Goal: Transaction & Acquisition: Purchase product/service

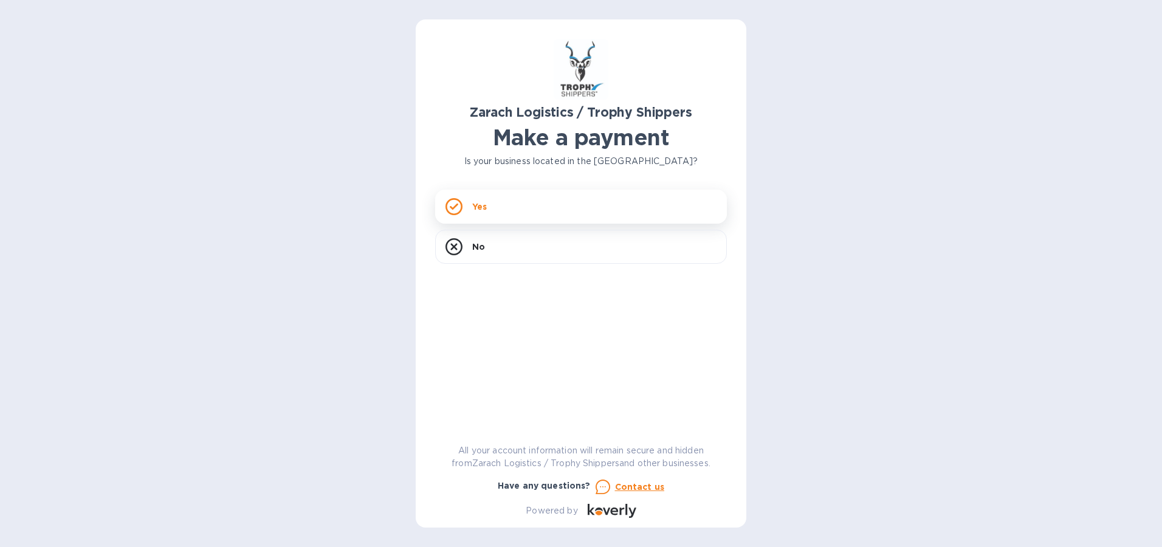
click at [485, 206] on p "Yes" at bounding box center [479, 207] width 15 height 12
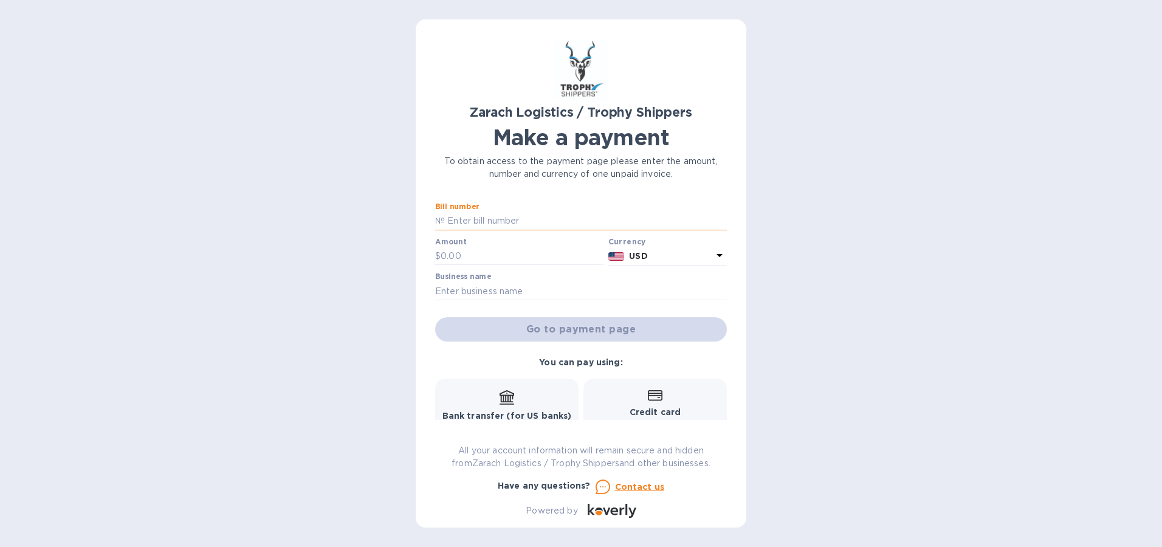
click at [519, 219] on input "text" at bounding box center [586, 221] width 282 height 18
click at [653, 400] on icon at bounding box center [655, 395] width 15 height 10
click at [526, 218] on input "text" at bounding box center [586, 221] width 282 height 18
type input "B00172754"
click at [494, 255] on input "text" at bounding box center [522, 256] width 163 height 18
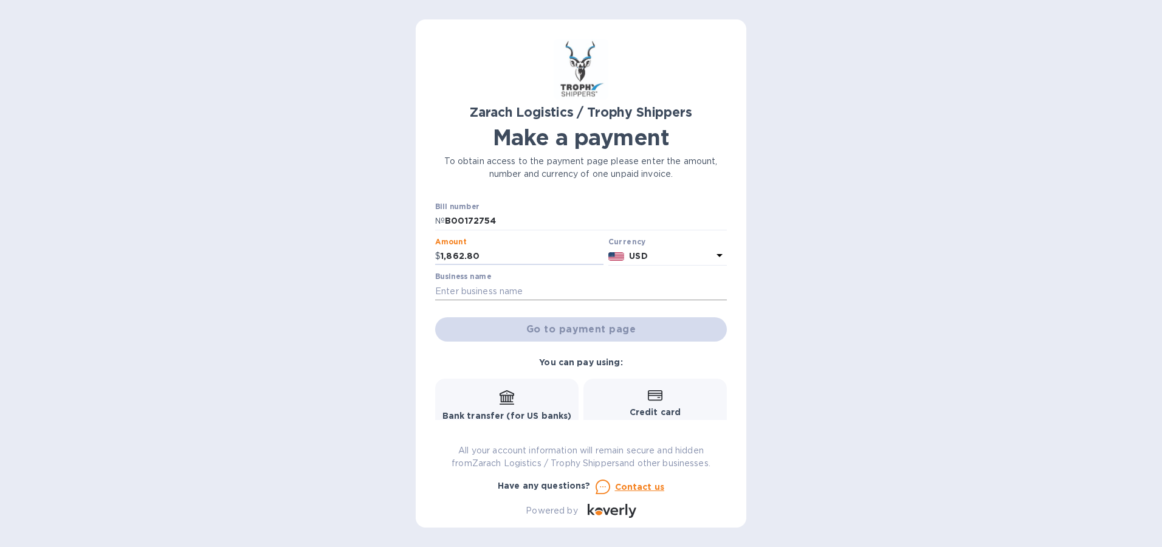
type input "1,862.80"
click at [499, 292] on input "text" at bounding box center [581, 291] width 292 height 18
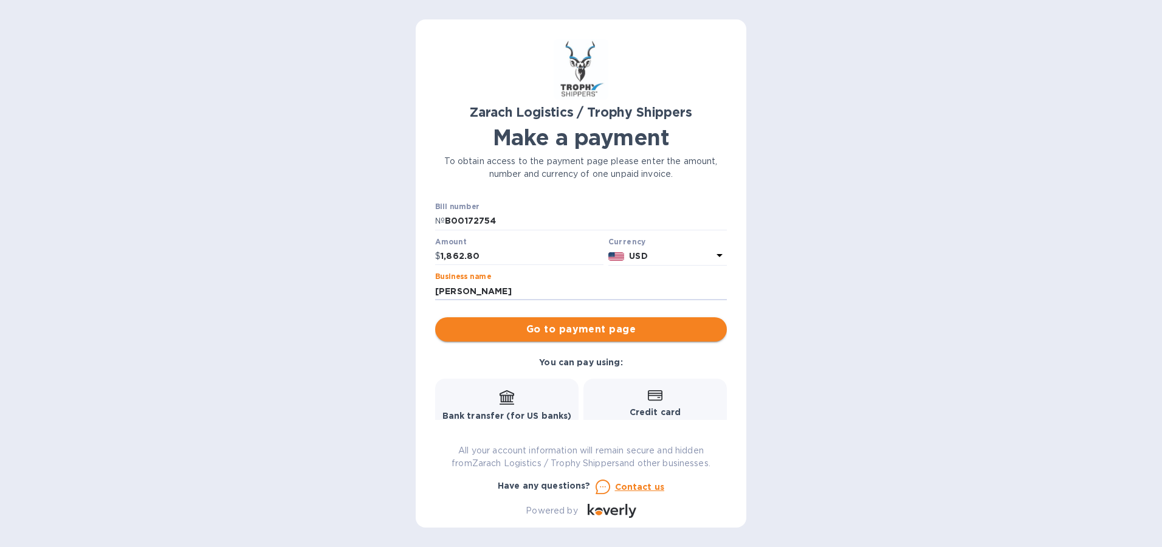
type input "[PERSON_NAME]"
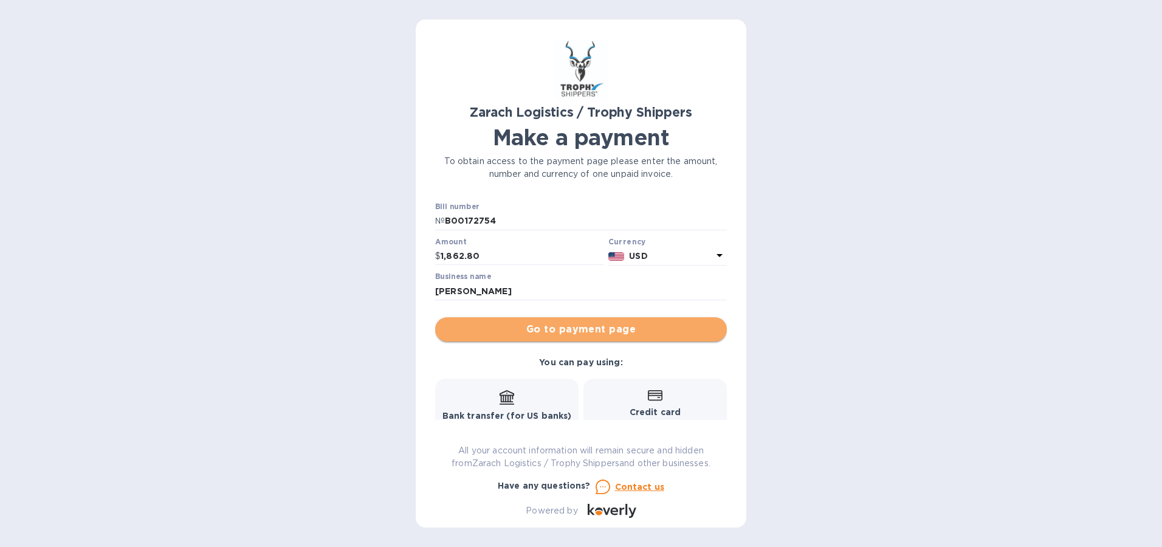
click at [606, 330] on span "Go to payment page" at bounding box center [581, 329] width 272 height 15
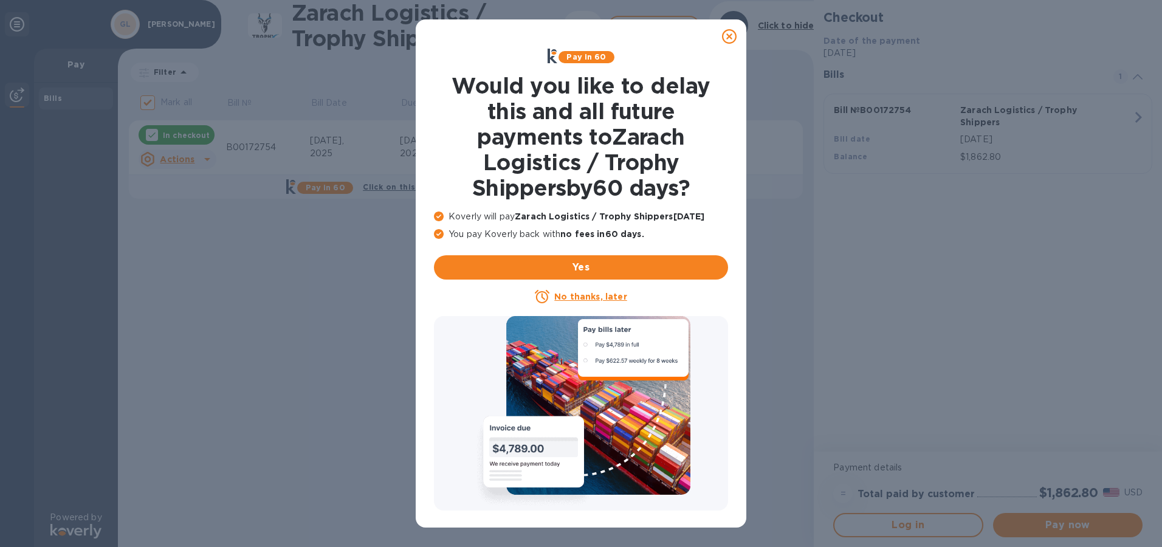
click at [734, 39] on icon at bounding box center [729, 36] width 15 height 15
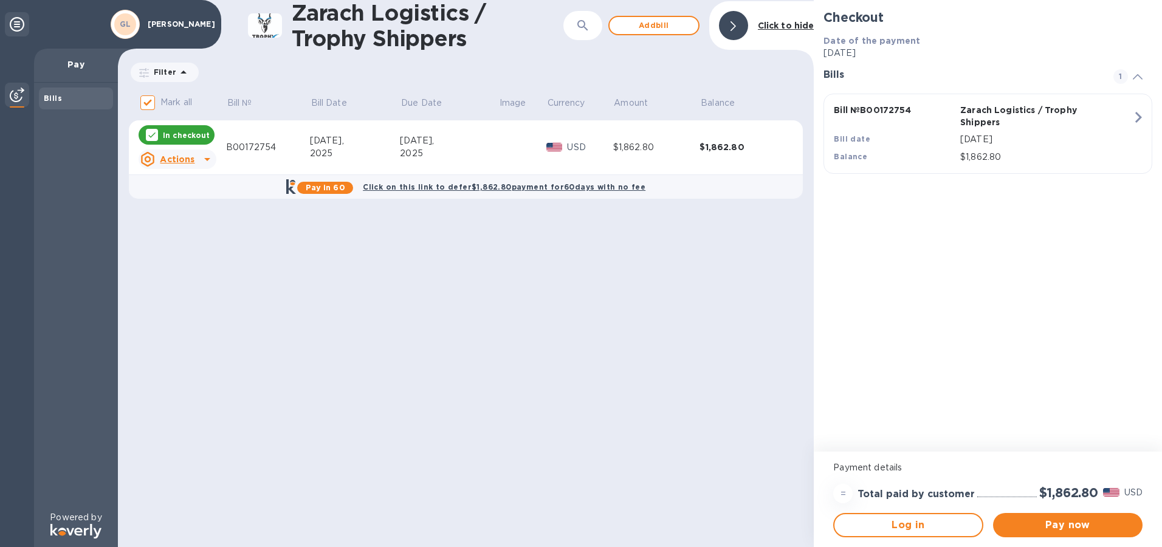
click at [179, 159] on u "Actions" at bounding box center [177, 159] width 35 height 10
click at [182, 209] on b "Open bill" at bounding box center [193, 209] width 41 height 10
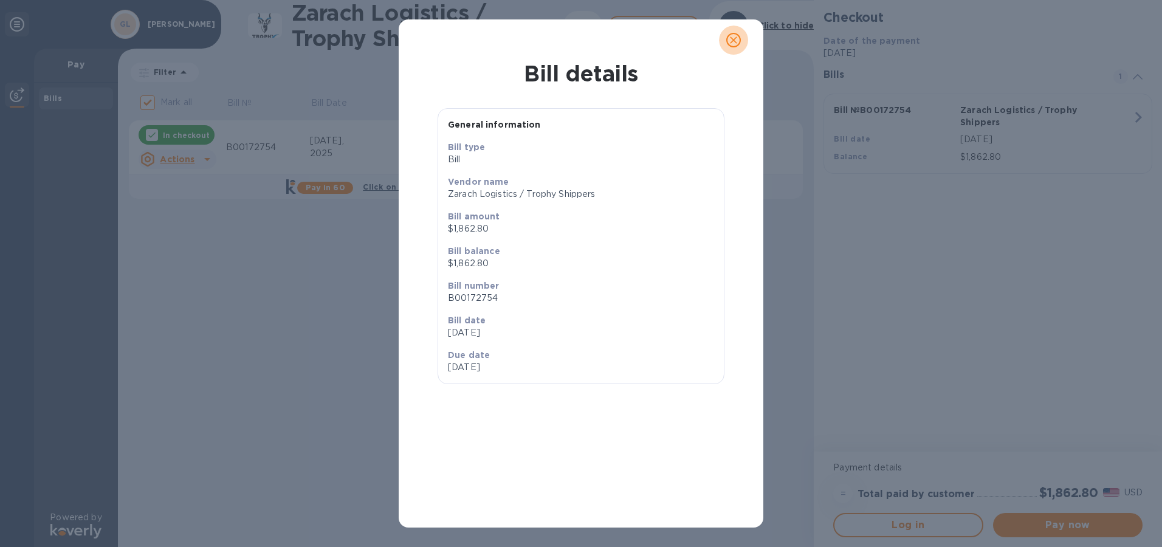
click at [737, 34] on icon "close" at bounding box center [734, 40] width 12 height 12
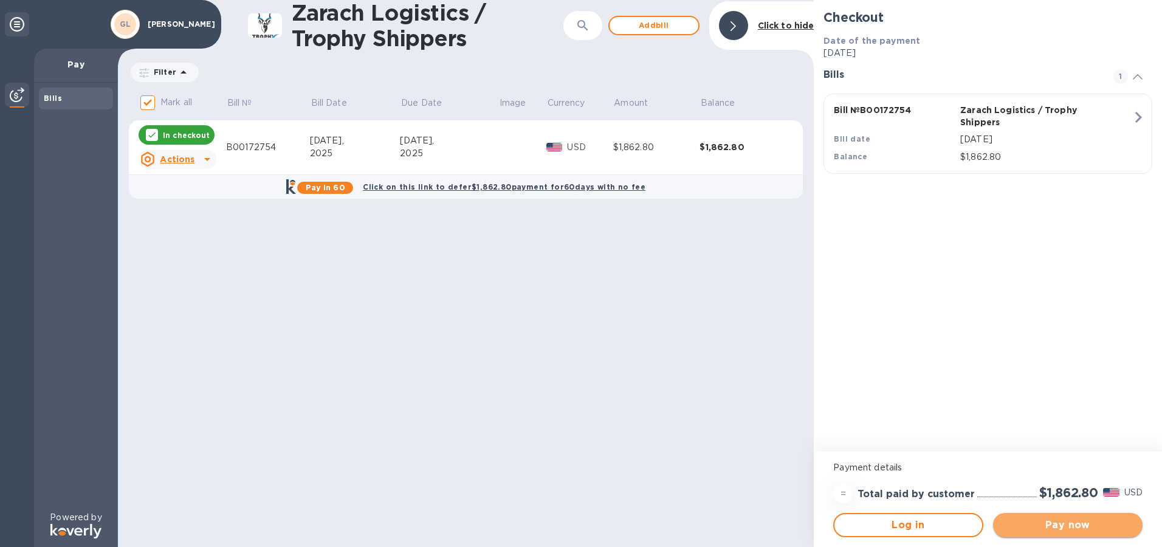
click at [1061, 526] on span "Pay now" at bounding box center [1068, 525] width 130 height 15
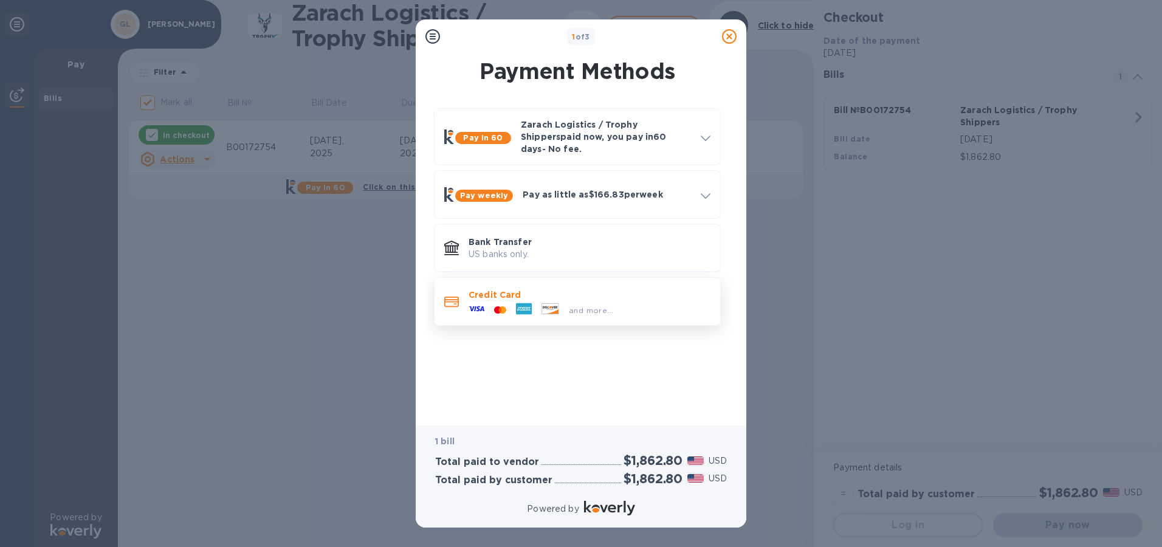
click at [587, 306] on span "and more..." at bounding box center [591, 310] width 44 height 9
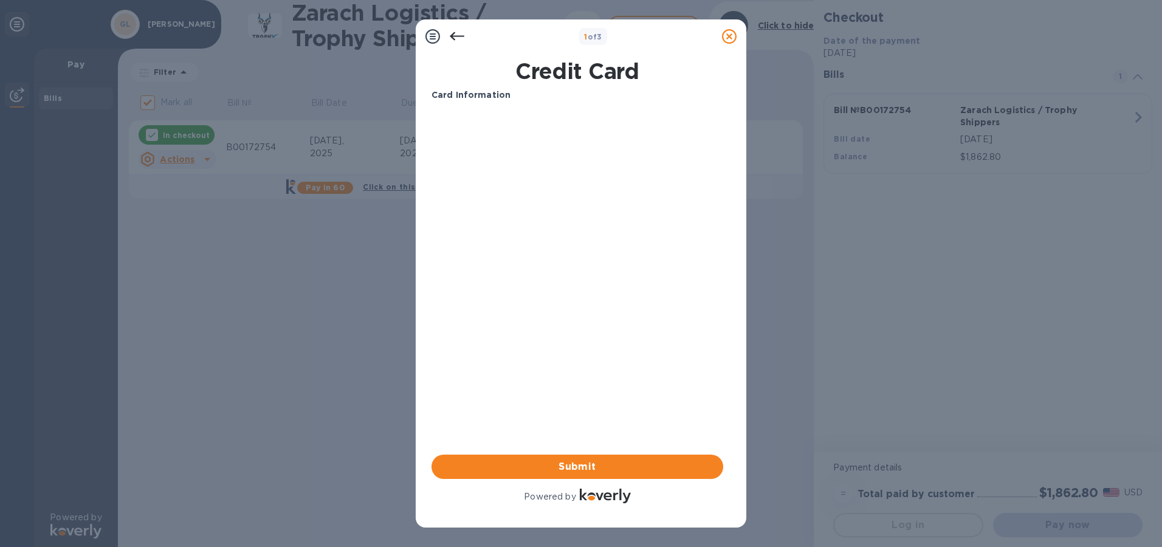
click at [500, 97] on b "Card Information" at bounding box center [471, 95] width 79 height 10
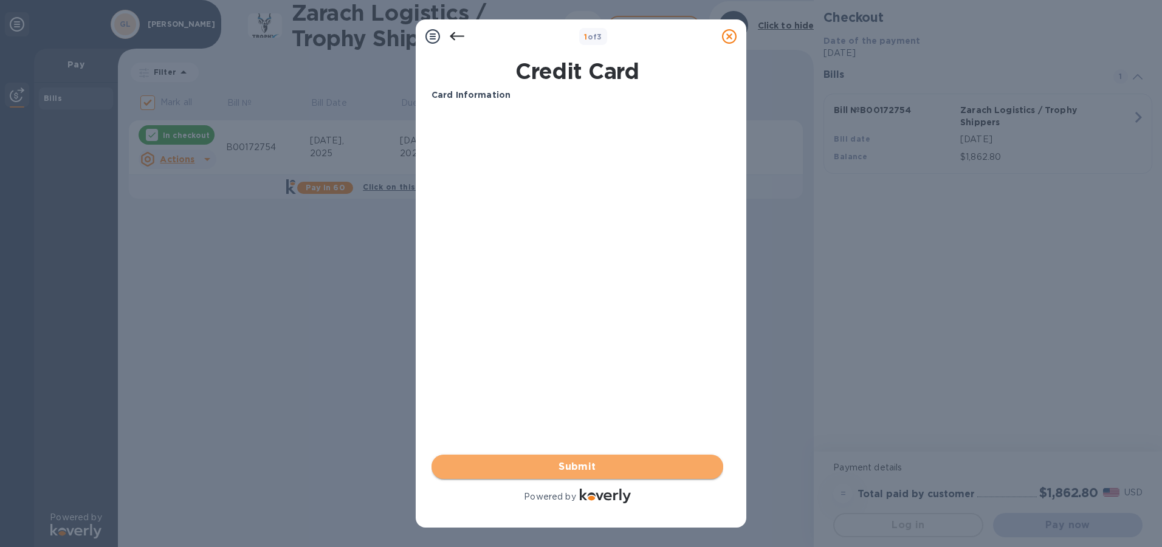
click at [590, 464] on span "Submit" at bounding box center [577, 467] width 272 height 15
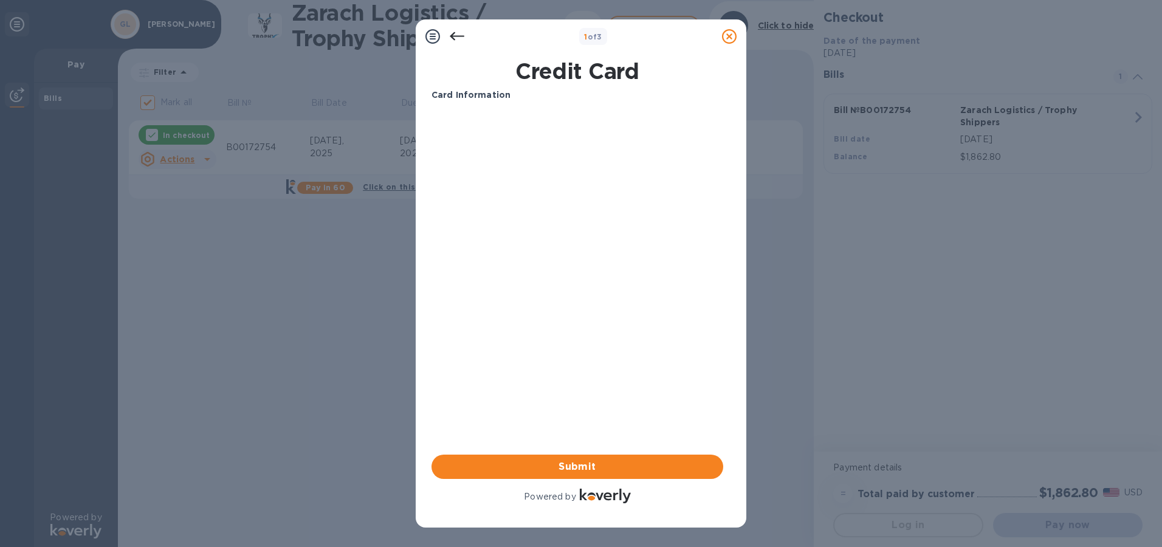
click at [570, 499] on p "Powered by" at bounding box center [550, 497] width 52 height 13
click at [457, 32] on icon at bounding box center [457, 36] width 15 height 15
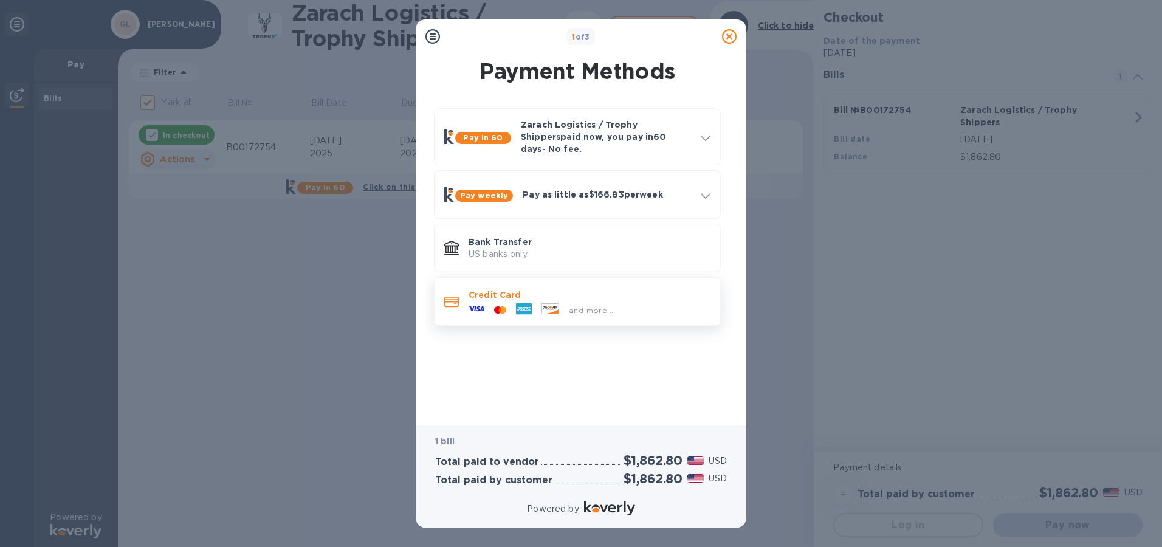
click at [483, 289] on p "Credit Card" at bounding box center [590, 295] width 242 height 12
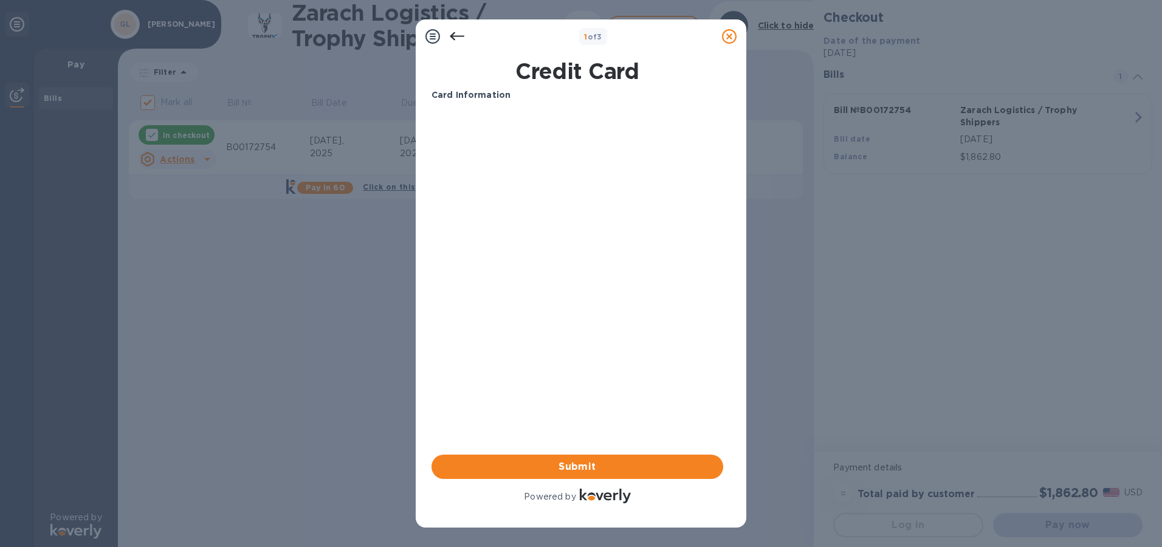
click at [528, 100] on p "Card Information" at bounding box center [578, 95] width 292 height 13
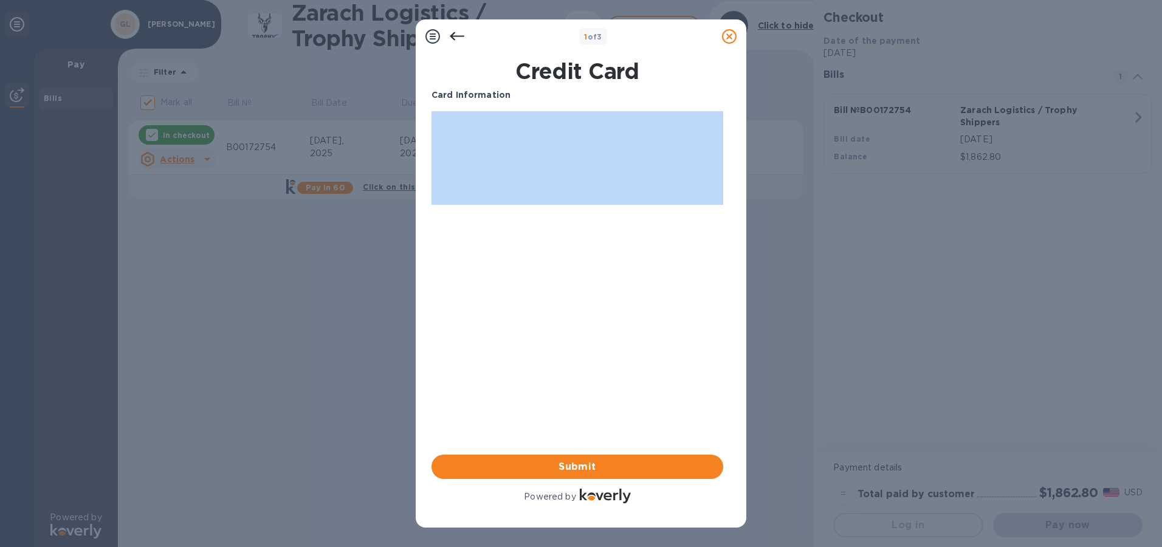
click at [528, 99] on p "Card Information" at bounding box center [578, 95] width 292 height 13
click at [506, 94] on b "Card Information" at bounding box center [471, 95] width 79 height 10
click at [512, 90] on p "Card Information" at bounding box center [578, 95] width 292 height 13
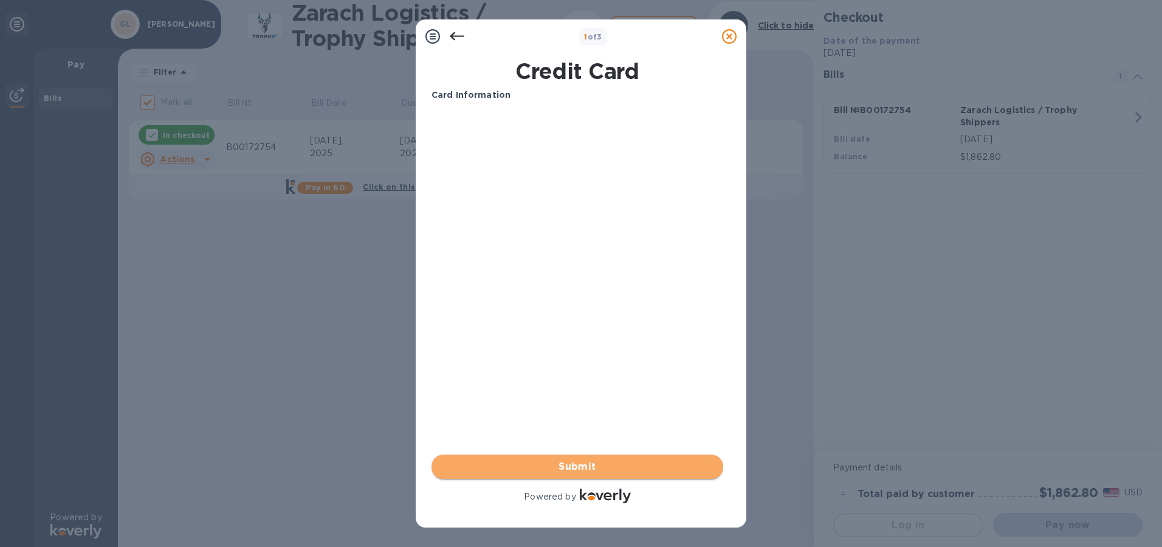
click at [578, 463] on span "Submit" at bounding box center [577, 467] width 272 height 15
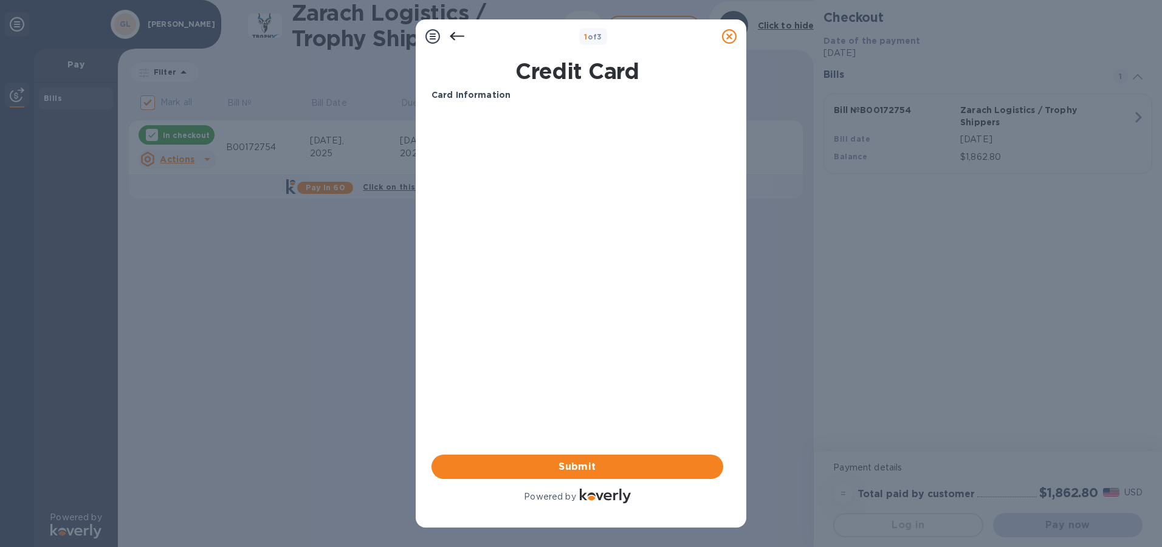
click at [458, 31] on icon at bounding box center [457, 36] width 15 height 15
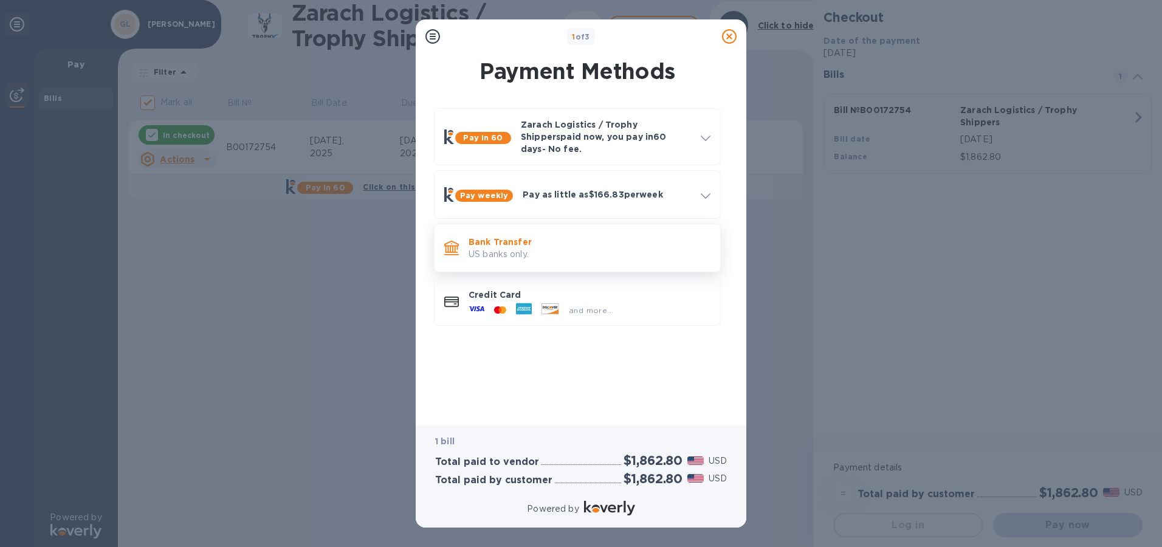
click at [491, 236] on p "Bank Transfer" at bounding box center [590, 242] width 242 height 12
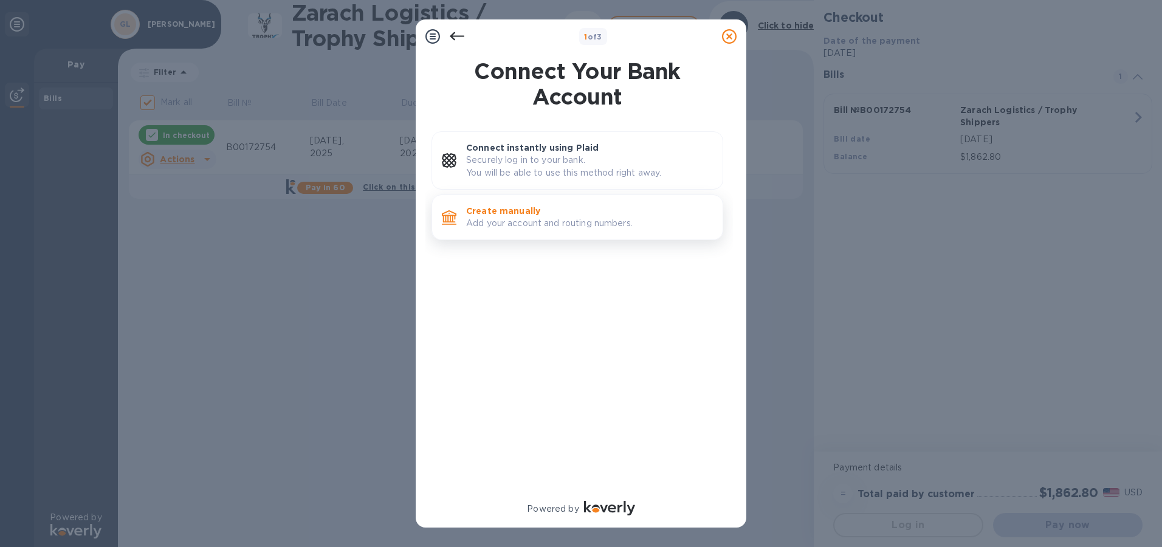
click at [496, 210] on p "Create manually" at bounding box center [589, 211] width 247 height 12
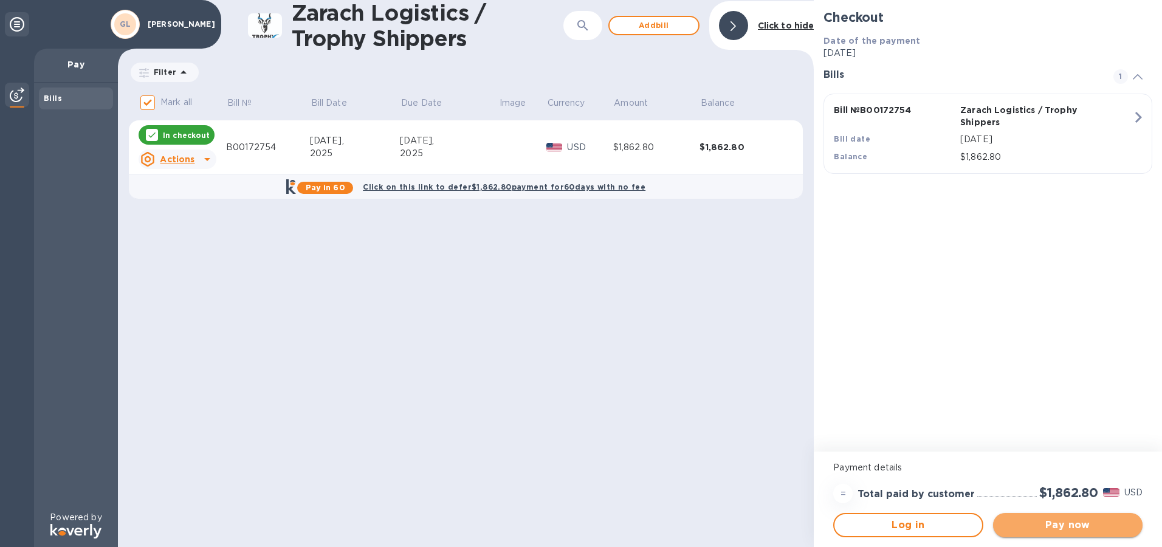
click at [1034, 526] on span "Pay now" at bounding box center [1068, 525] width 130 height 15
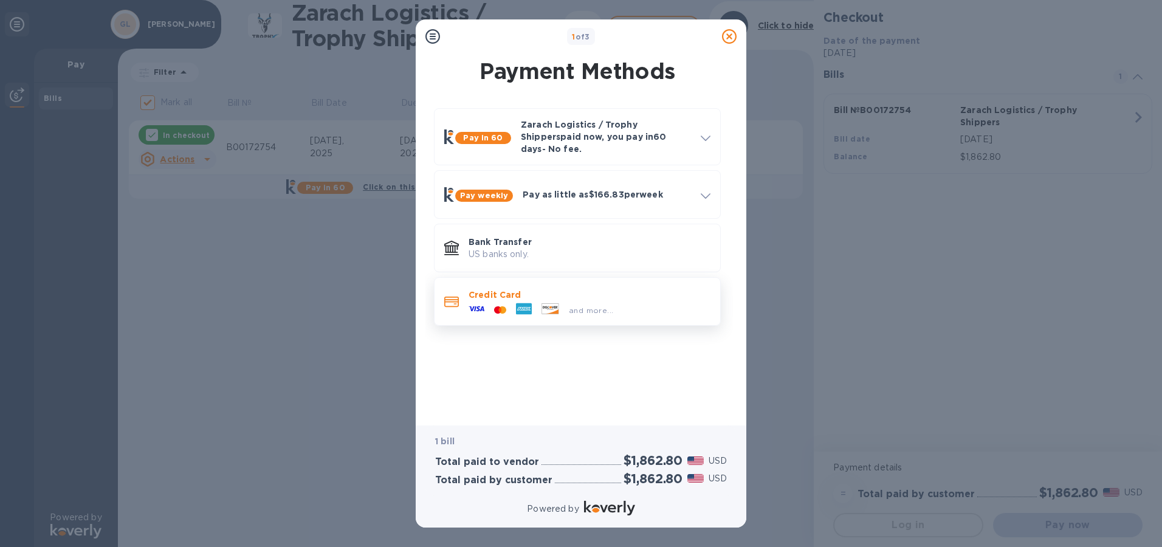
click at [483, 289] on p "Credit Card" at bounding box center [590, 295] width 242 height 12
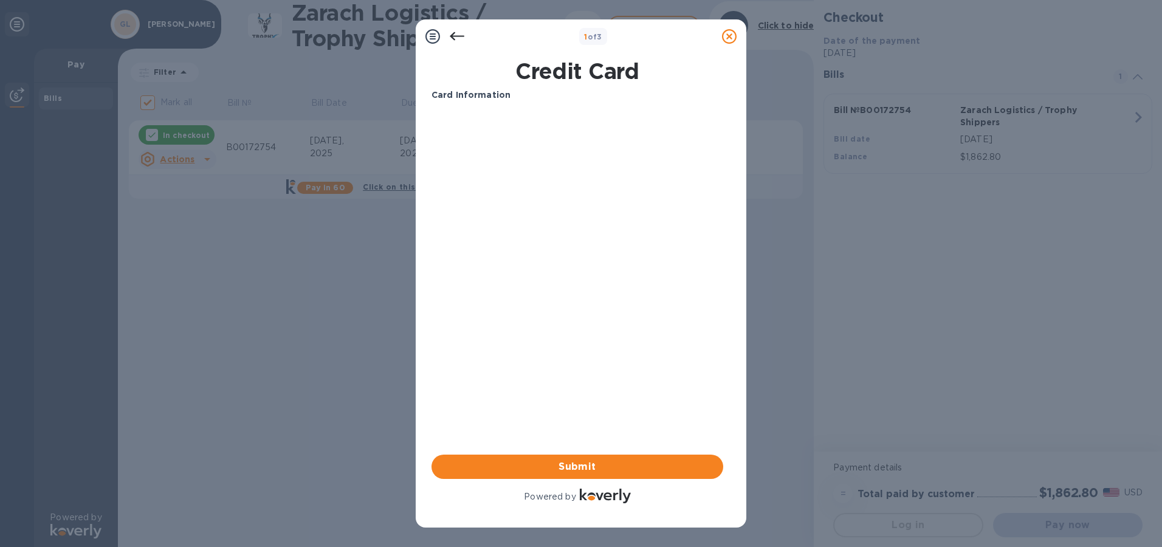
click at [507, 94] on p "Card Information" at bounding box center [578, 95] width 292 height 13
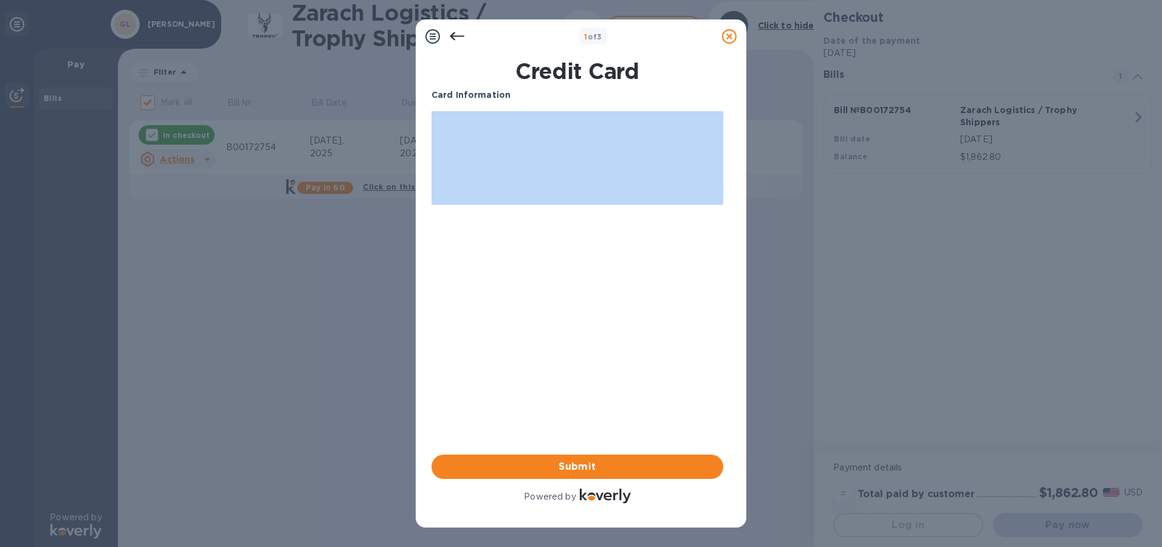
click at [508, 94] on p "Card Information" at bounding box center [578, 95] width 292 height 13
click at [509, 97] on p "Card Information" at bounding box center [578, 95] width 292 height 13
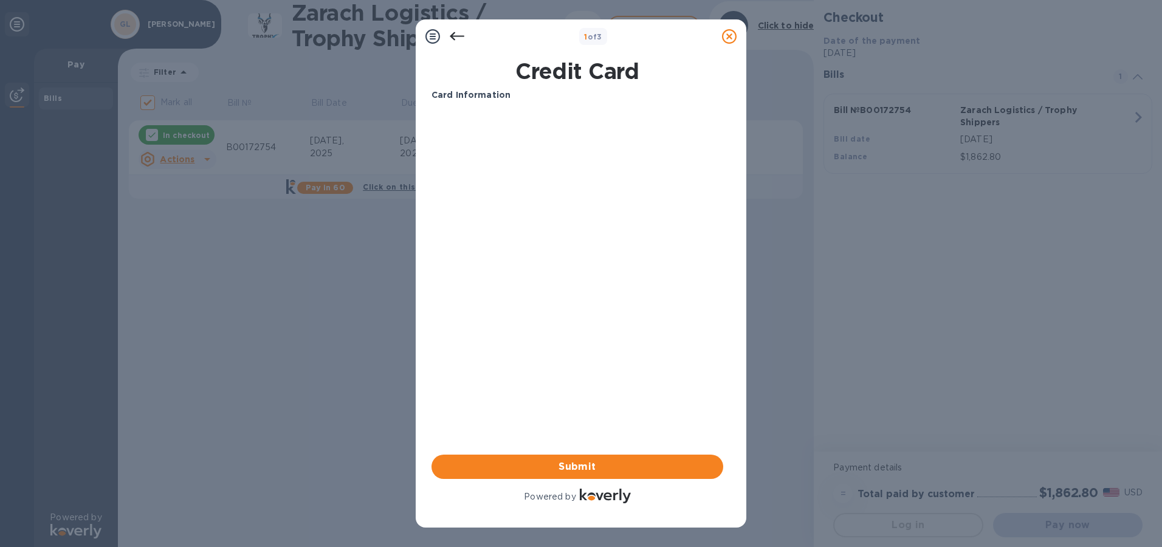
drag, startPoint x: 601, startPoint y: 74, endPoint x: 558, endPoint y: 209, distance: 141.3
click at [598, 93] on div "Credit Card Card Information Your browser does not support iframes Submit Power…" at bounding box center [577, 282] width 297 height 452
click at [547, 277] on div "Card Information Your browser does not support iframes Submit Powered by" at bounding box center [578, 297] width 292 height 417
click at [547, 278] on div "Card Information Your browser does not support iframes Submit Powered by" at bounding box center [578, 297] width 292 height 417
click at [548, 280] on div "Card Information Your browser does not support iframes Submit Powered by" at bounding box center [578, 297] width 292 height 417
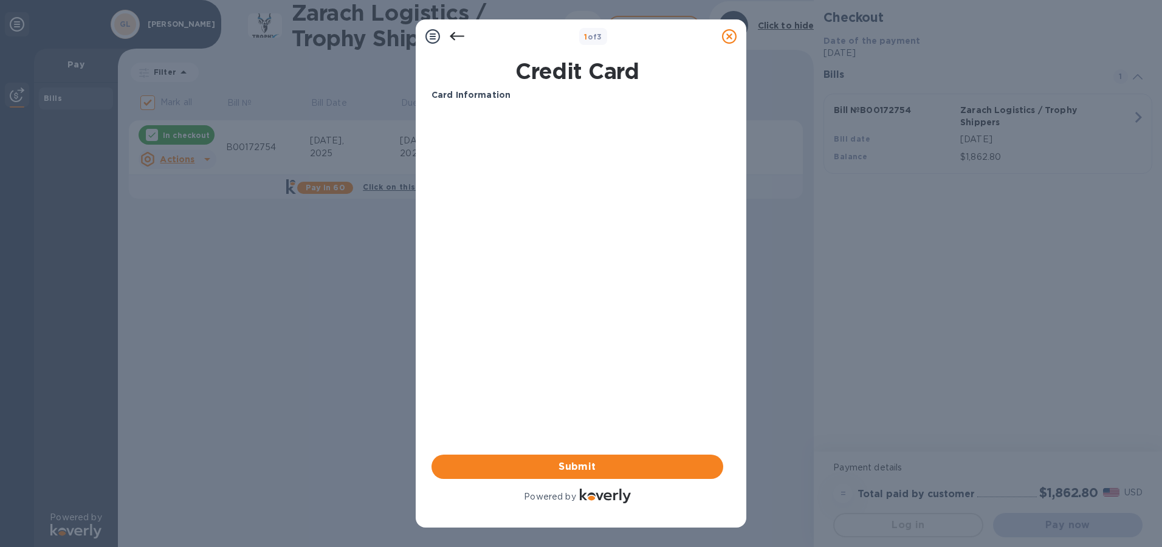
click at [549, 279] on div "Card Information Your browser does not support iframes Submit Powered by" at bounding box center [578, 297] width 292 height 417
drag, startPoint x: 562, startPoint y: 249, endPoint x: 574, endPoint y: 330, distance: 81.8
click at [565, 269] on div "Card Information Your browser does not support iframes Submit Powered by" at bounding box center [578, 297] width 292 height 417
click at [589, 388] on div "Card Information Your browser does not support iframes Submit Powered by" at bounding box center [578, 297] width 292 height 417
click at [587, 386] on div "Card Information Your browser does not support iframes Submit Powered by" at bounding box center [578, 297] width 292 height 417
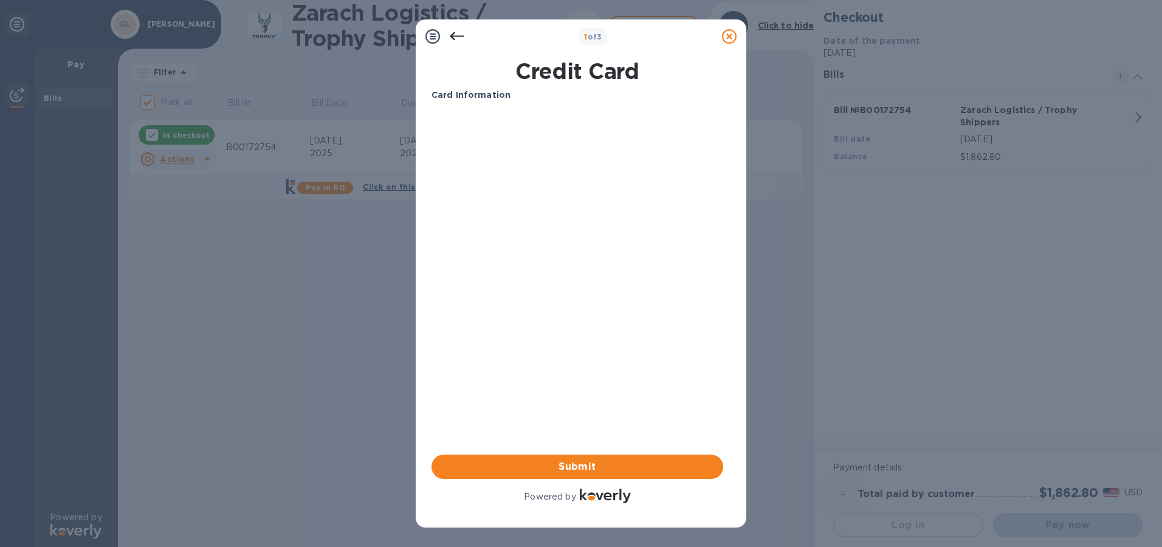
drag, startPoint x: 589, startPoint y: 386, endPoint x: 592, endPoint y: 427, distance: 40.8
click at [589, 387] on div "Card Information Your browser does not support iframes Submit Powered by" at bounding box center [578, 297] width 292 height 417
drag, startPoint x: 592, startPoint y: 427, endPoint x: 589, endPoint y: 466, distance: 39.6
click at [596, 454] on div "Card Information Your browser does not support iframes Submit Powered by" at bounding box center [578, 297] width 292 height 417
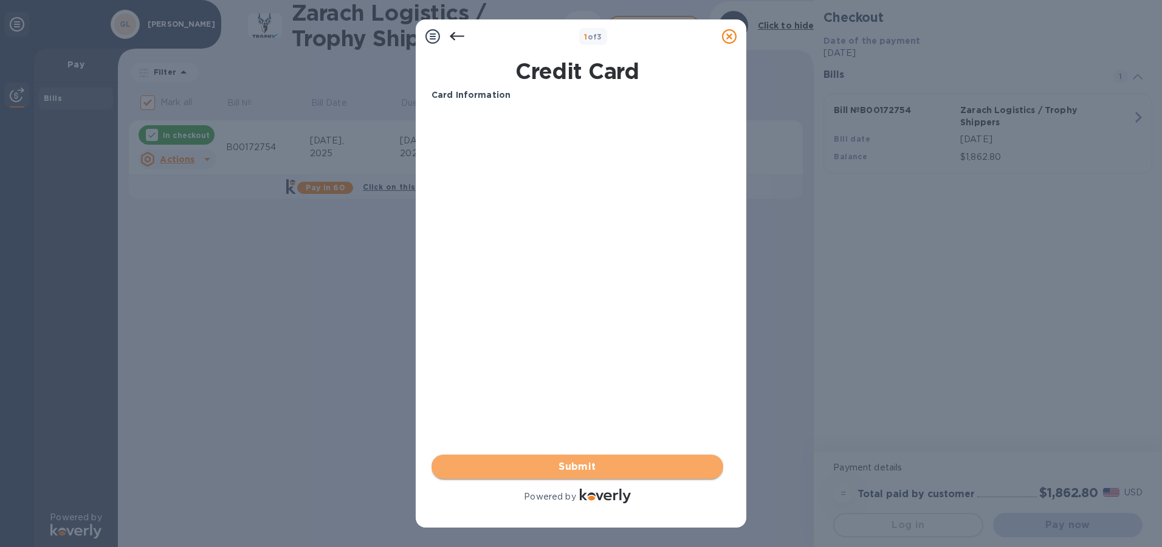
click at [589, 467] on span "Submit" at bounding box center [577, 467] width 272 height 15
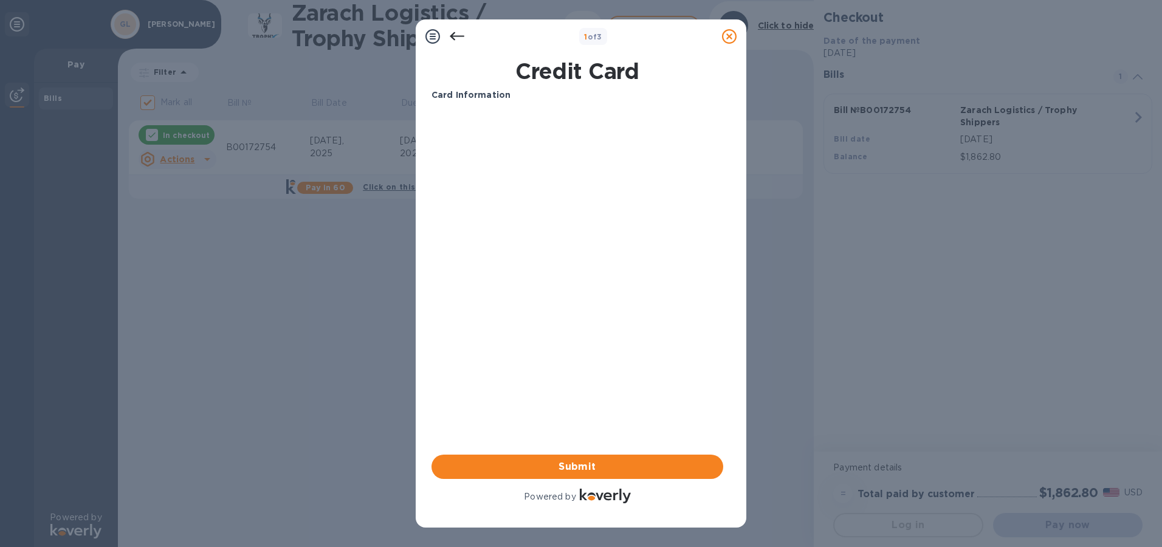
click at [438, 39] on icon at bounding box center [433, 36] width 15 height 15
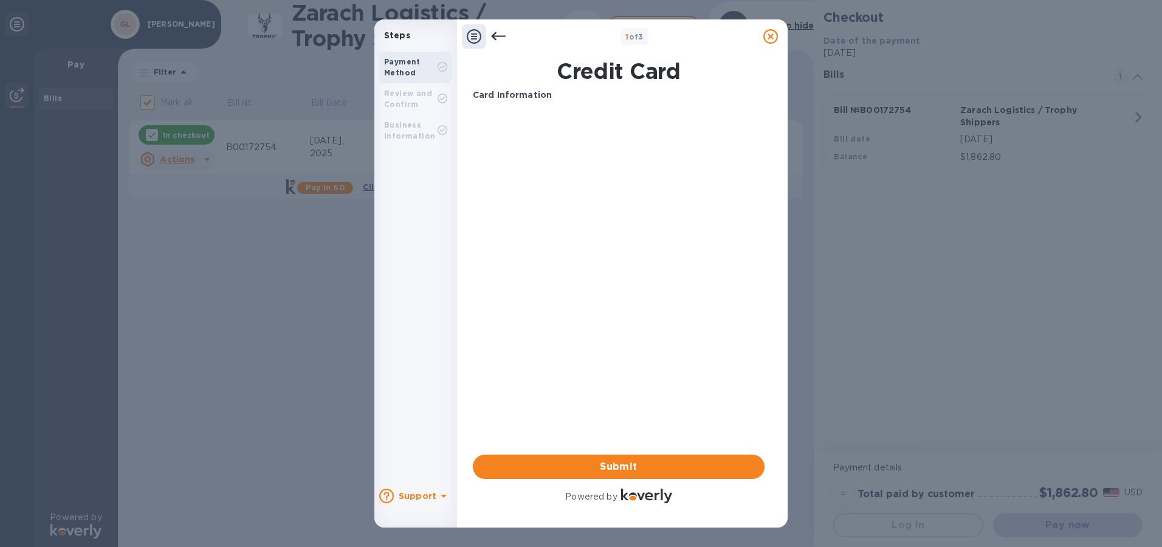
click at [419, 108] on div "Review and Confirm" at bounding box center [411, 99] width 54 height 22
click at [558, 97] on p "Card Information" at bounding box center [619, 95] width 292 height 13
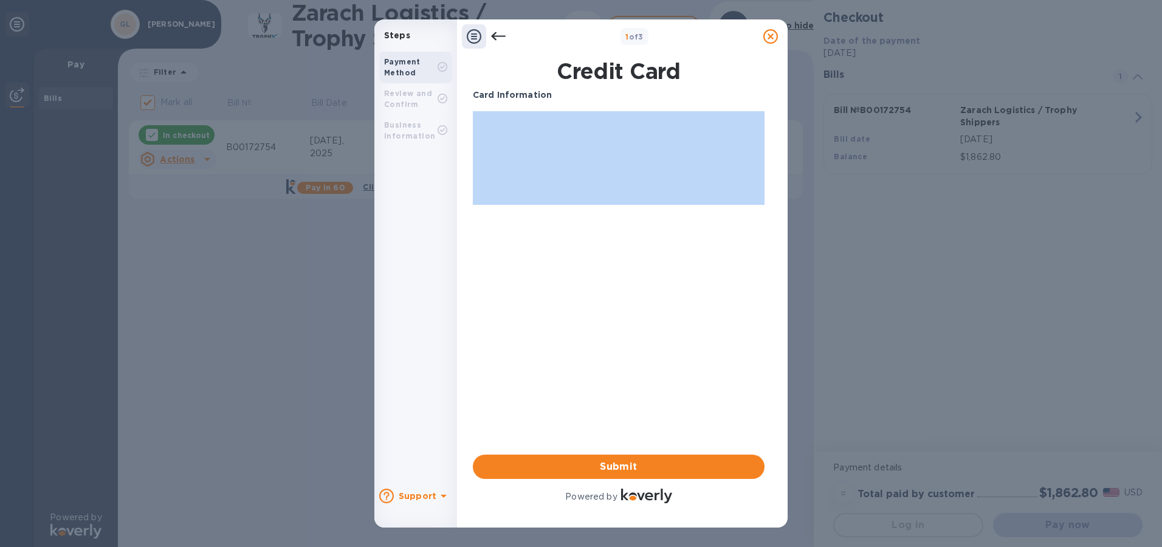
click at [558, 97] on p "Card Information" at bounding box center [619, 95] width 292 height 13
click at [578, 96] on p "Card Information" at bounding box center [619, 95] width 292 height 13
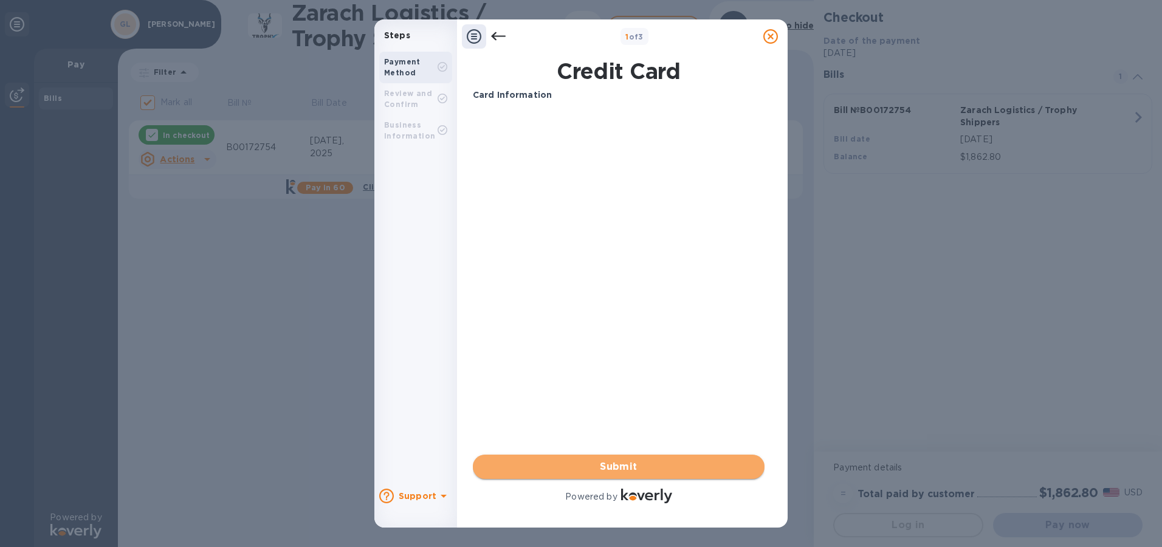
click at [604, 462] on span "Submit" at bounding box center [619, 467] width 272 height 15
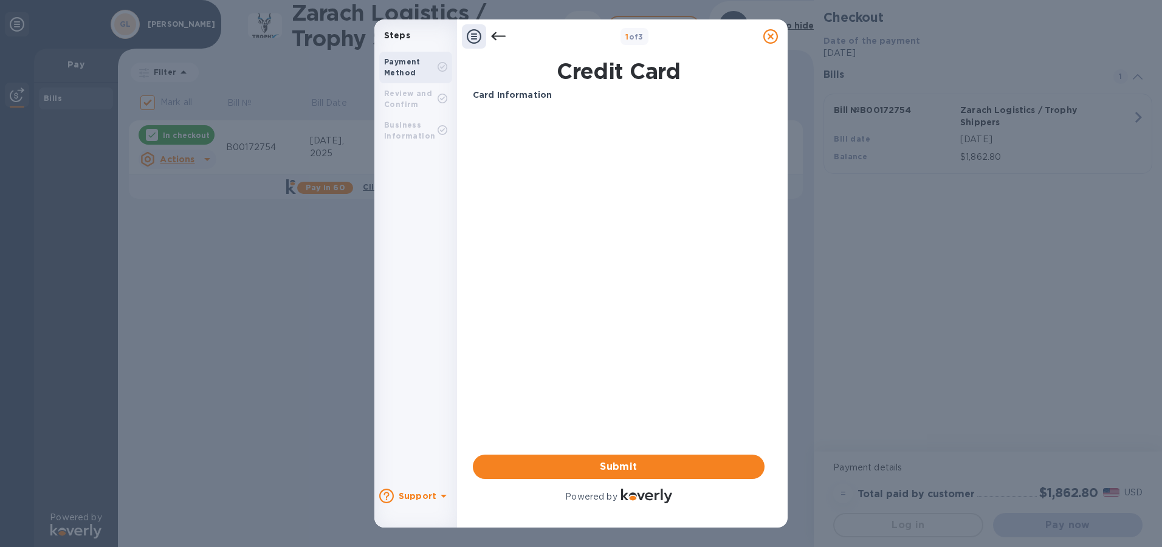
click at [497, 36] on icon at bounding box center [498, 36] width 15 height 9
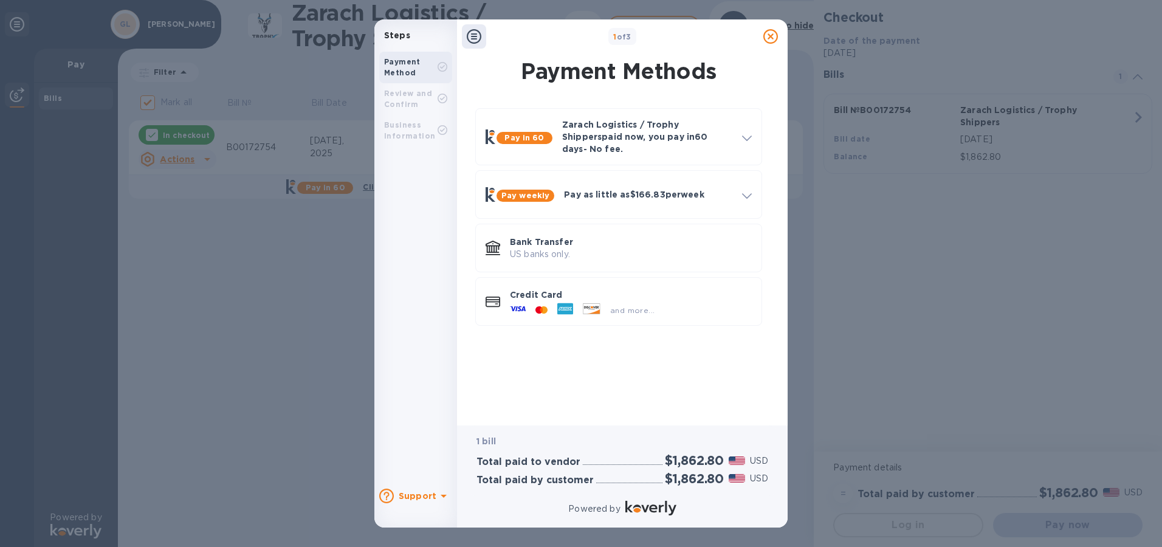
click at [401, 61] on b "Payment Method" at bounding box center [402, 67] width 36 height 20
click at [441, 67] on icon at bounding box center [442, 67] width 5 height 4
click at [518, 236] on p "Bank Transfer" at bounding box center [631, 242] width 242 height 12
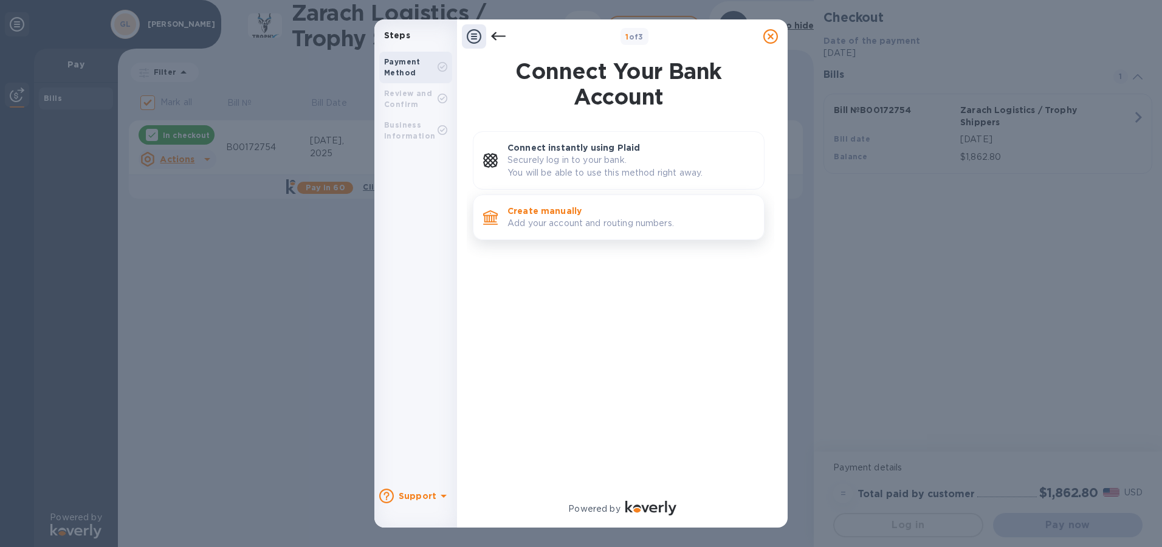
click at [553, 219] on p "Add your account and routing numbers." at bounding box center [631, 223] width 247 height 13
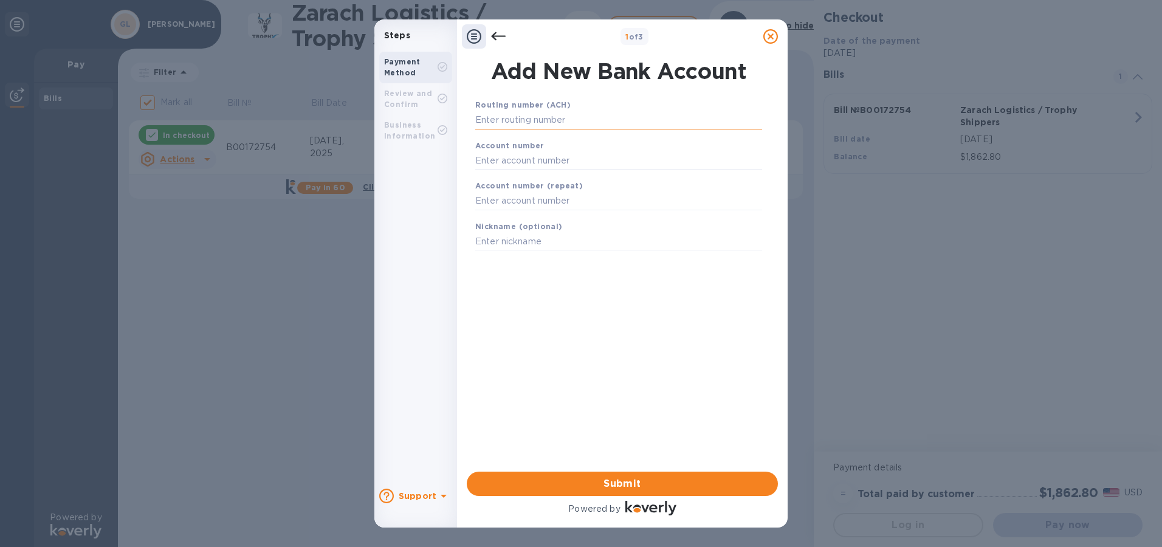
click at [578, 120] on input "text" at bounding box center [618, 120] width 287 height 18
type input "0"
click at [491, 117] on input "text" at bounding box center [618, 120] width 287 height 18
click at [490, 119] on input "text" at bounding box center [618, 120] width 287 height 18
click at [524, 151] on div "Account number" at bounding box center [619, 154] width 297 height 41
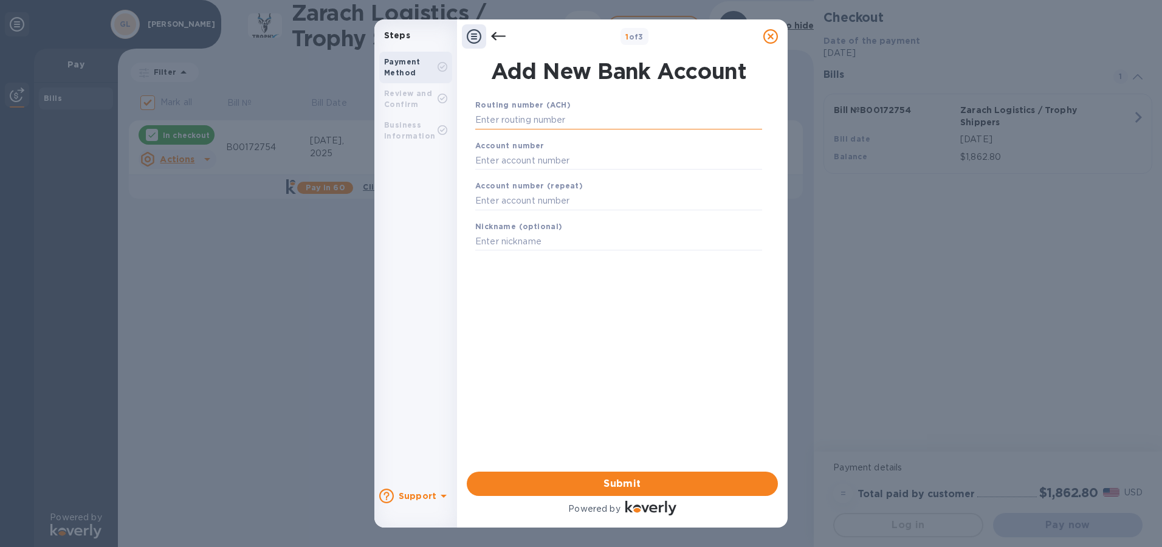
click at [530, 122] on input "text" at bounding box center [618, 120] width 287 height 18
click at [585, 122] on input "text" at bounding box center [618, 120] width 287 height 18
click at [485, 117] on input "text" at bounding box center [618, 120] width 287 height 18
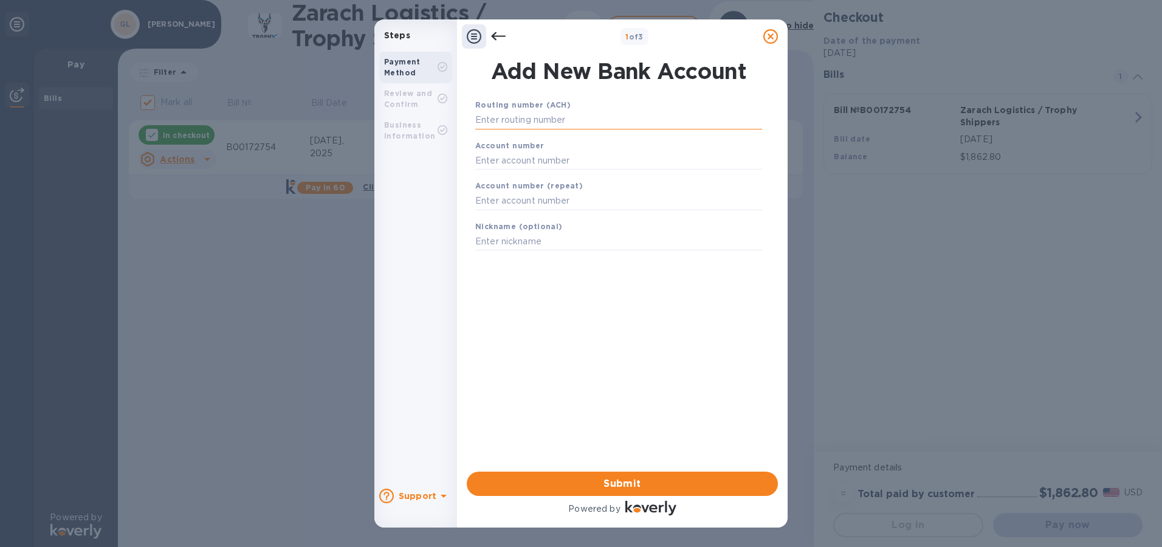
click at [485, 117] on input "text" at bounding box center [618, 120] width 287 height 18
click at [593, 69] on div "Add New Bank Account" at bounding box center [619, 71] width 297 height 30
click at [534, 151] on input "text" at bounding box center [618, 160] width 287 height 18
click at [518, 161] on input "text" at bounding box center [618, 160] width 287 height 18
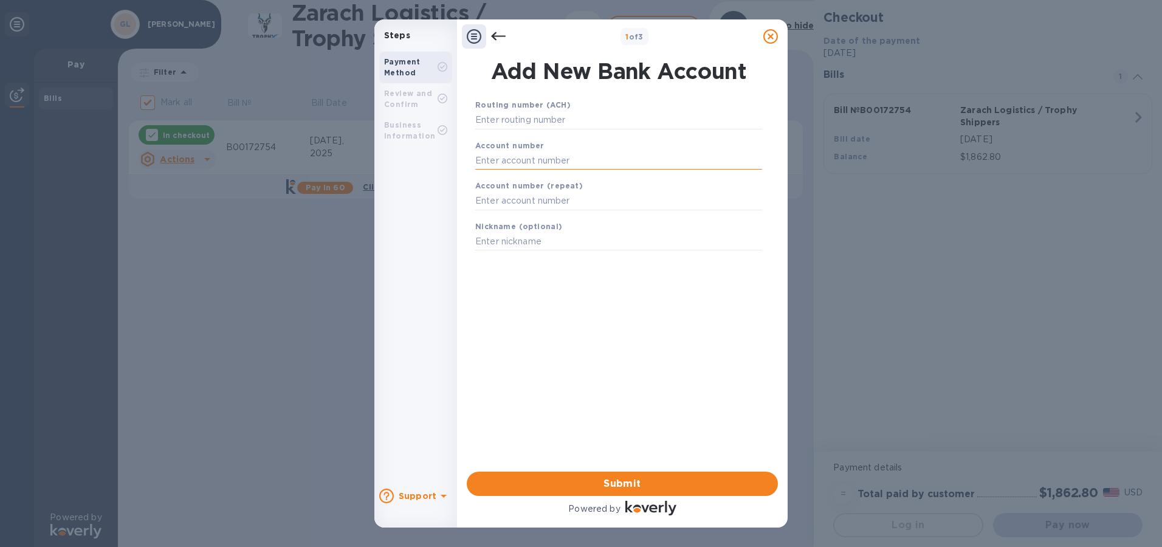
click at [518, 161] on input "text" at bounding box center [618, 160] width 287 height 18
